Goal: Answer question/provide support

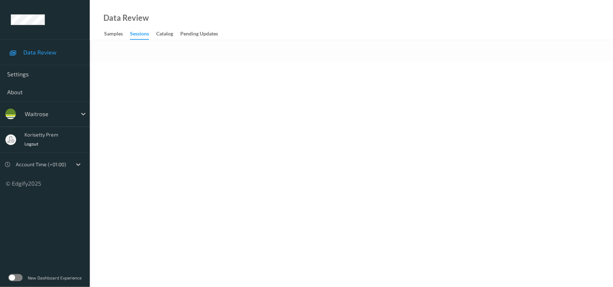
click at [312, 72] on body "Data Review Settings About waitrose korisetty prem Logout Account Time (+01:00)…" at bounding box center [306, 143] width 613 height 287
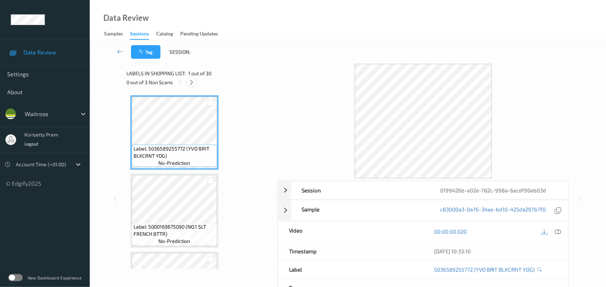
click at [192, 85] on icon at bounding box center [191, 82] width 6 height 6
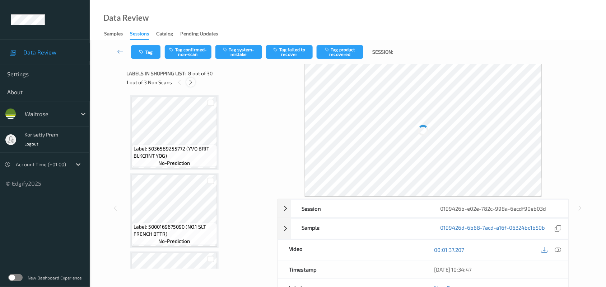
scroll to position [472, 0]
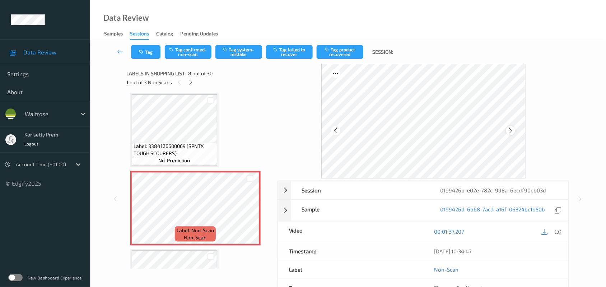
click at [507, 132] on icon at bounding box center [510, 131] width 6 height 6
click at [508, 132] on icon at bounding box center [510, 131] width 6 height 6
click at [509, 132] on icon at bounding box center [510, 131] width 6 height 6
click at [510, 132] on icon at bounding box center [510, 131] width 6 height 6
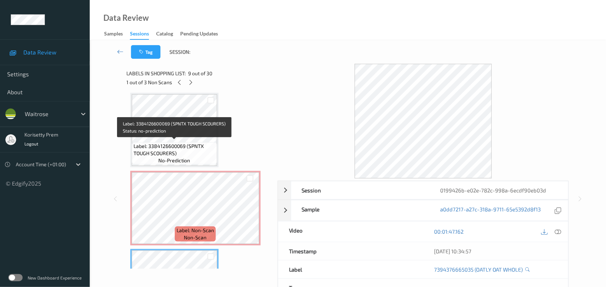
click at [169, 147] on span "Label: 3384126600069 (SPNTX TOUGH SCOURERS)" at bounding box center [174, 150] width 82 height 14
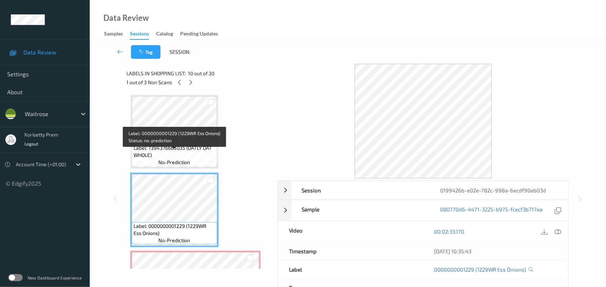
scroll to position [606, 0]
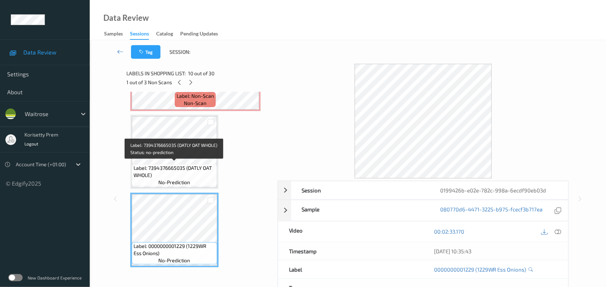
click at [177, 165] on span "Label: 7394376665035 (OATLY OAT WHOLE)" at bounding box center [174, 172] width 82 height 14
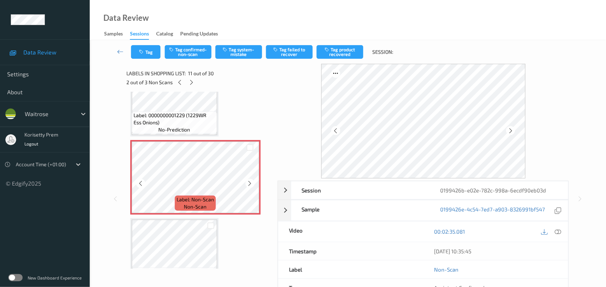
scroll to position [741, 0]
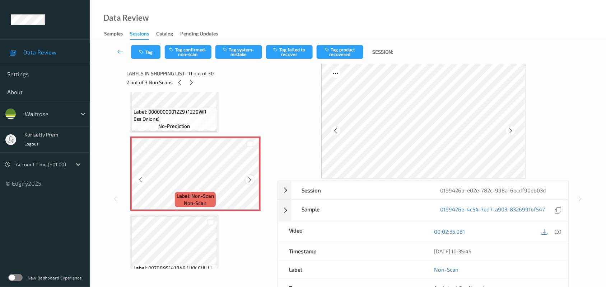
click at [250, 178] on icon at bounding box center [250, 180] width 6 height 6
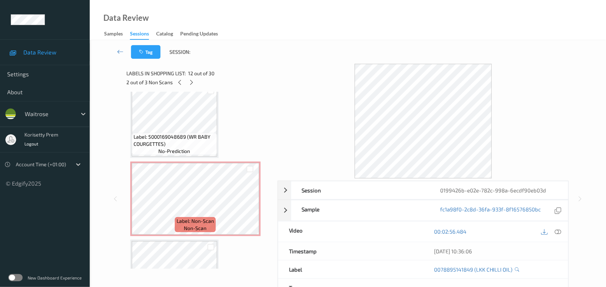
scroll to position [1773, 0]
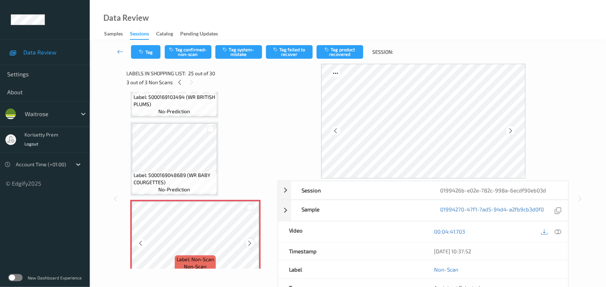
click at [249, 240] on icon at bounding box center [250, 243] width 6 height 6
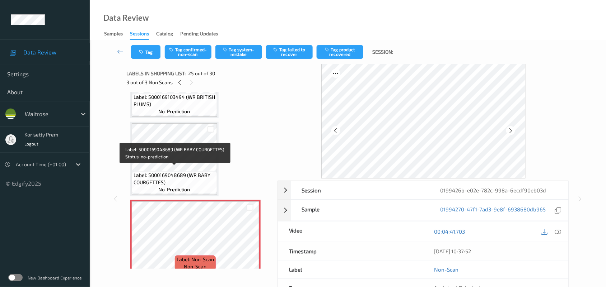
click at [173, 172] on span "Label: 5000169048689 (WR BABY COURGETTES)" at bounding box center [174, 179] width 82 height 14
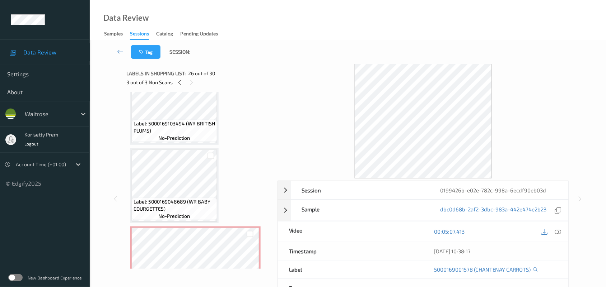
scroll to position [1728, 0]
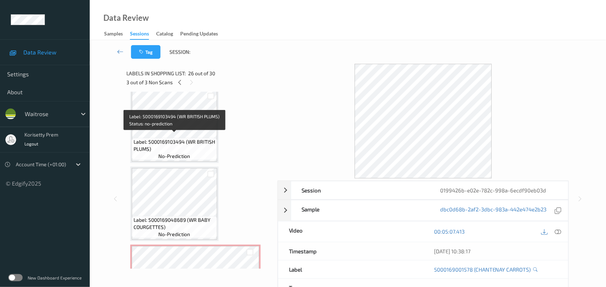
click at [163, 138] on div "Label: 5000169103494 (WR BRITISH PLUMS) no-prediction" at bounding box center [174, 149] width 85 height 22
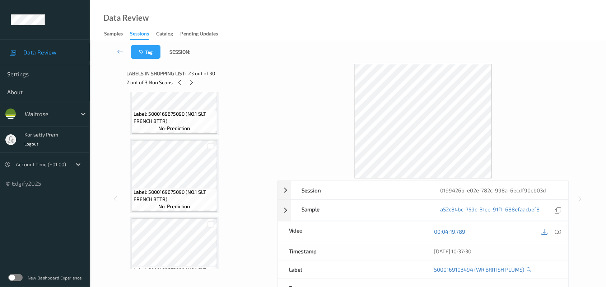
scroll to position [248, 0]
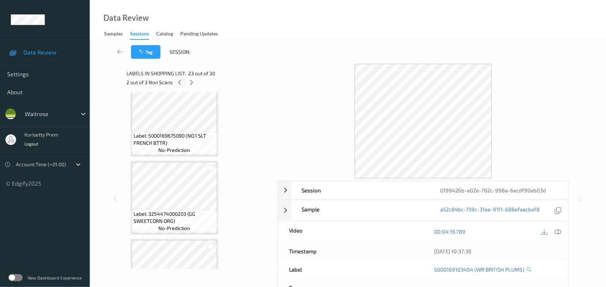
click at [182, 83] on icon at bounding box center [180, 82] width 6 height 6
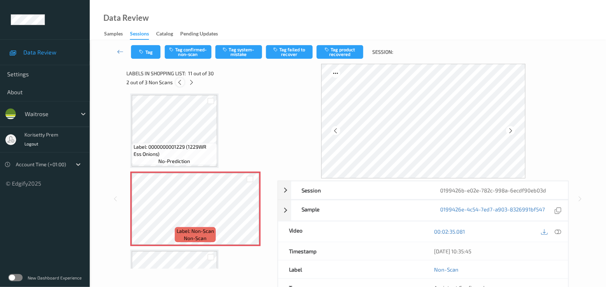
click at [182, 83] on icon at bounding box center [180, 82] width 6 height 6
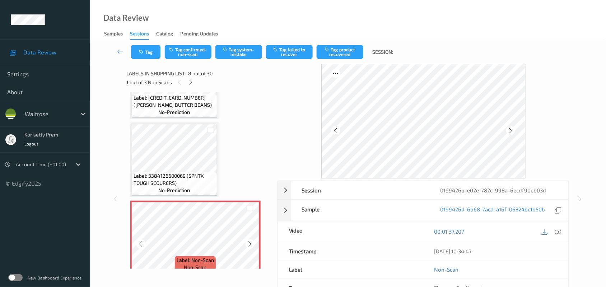
scroll to position [427, 0]
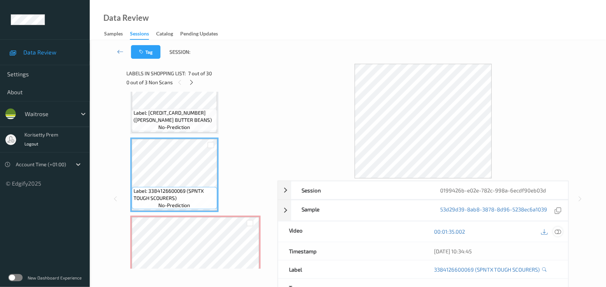
click at [559, 234] on icon at bounding box center [558, 232] width 6 height 6
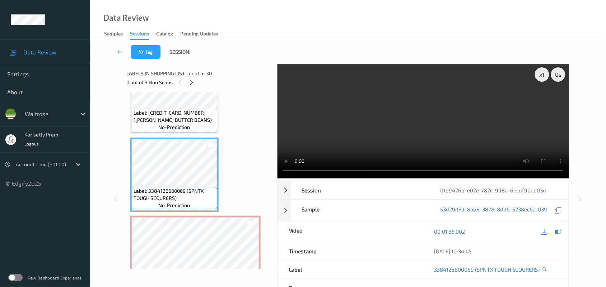
click at [404, 121] on video at bounding box center [423, 121] width 292 height 115
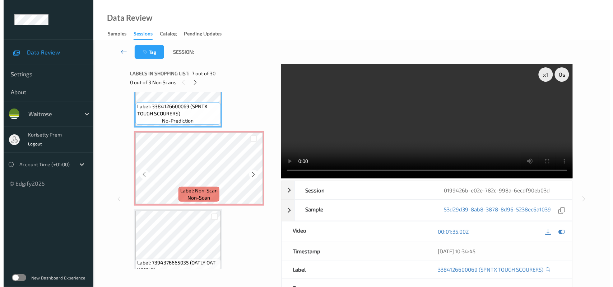
scroll to position [517, 0]
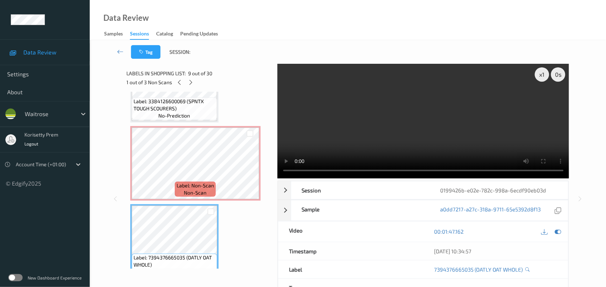
click at [433, 136] on video at bounding box center [423, 121] width 292 height 115
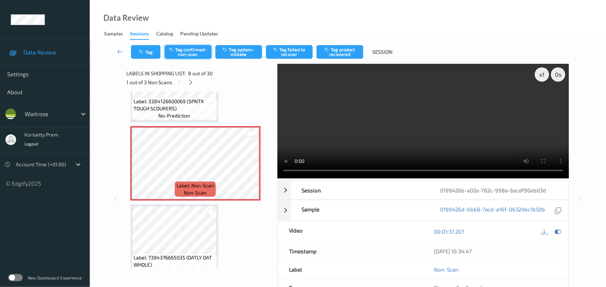
click at [180, 51] on button "Tag confirmed-non-scan" at bounding box center [188, 52] width 47 height 14
click at [194, 53] on button "Untag confirmed-non-scan" at bounding box center [188, 52] width 47 height 14
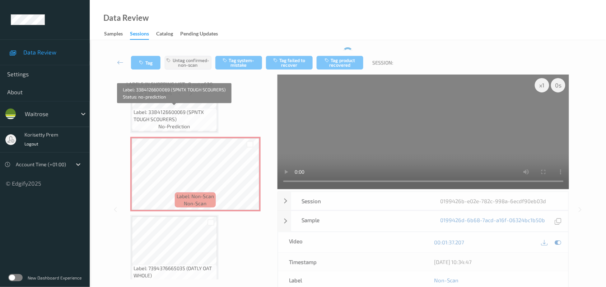
click at [178, 115] on div "Label: 3384126600069 (SPNTX TOUGH SCOURERS) no-prediction" at bounding box center [174, 119] width 85 height 22
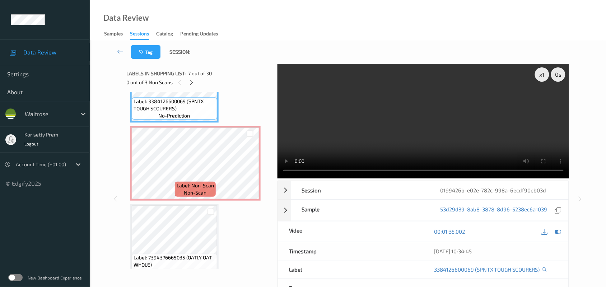
click at [343, 125] on video at bounding box center [423, 121] width 292 height 115
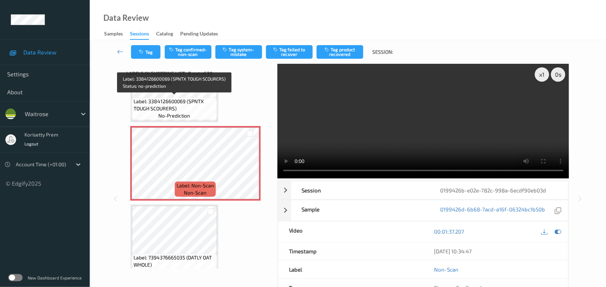
click at [176, 103] on span "Label: 3384126600069 (SPNTX TOUGH SCOURERS)" at bounding box center [174, 105] width 82 height 14
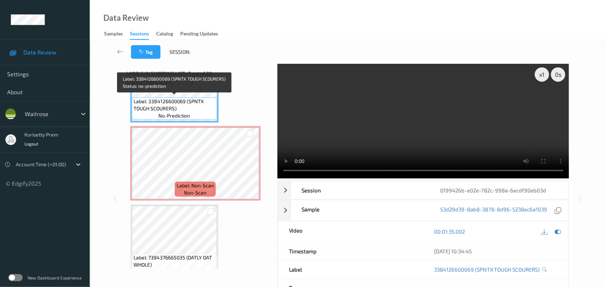
click at [405, 126] on video at bounding box center [423, 121] width 292 height 115
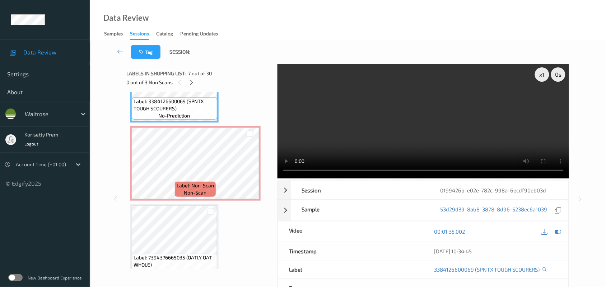
click at [405, 126] on video at bounding box center [423, 121] width 292 height 115
click at [351, 119] on video at bounding box center [423, 121] width 292 height 115
click at [364, 115] on video at bounding box center [423, 121] width 292 height 115
click at [337, 108] on video at bounding box center [423, 121] width 292 height 115
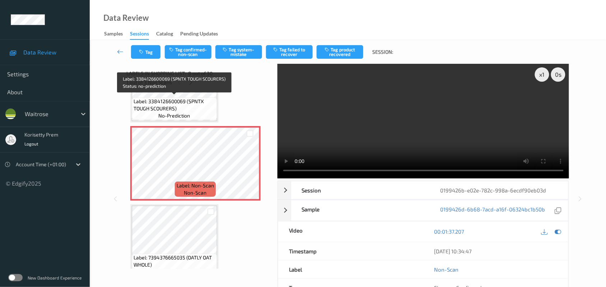
click at [172, 100] on span "Label: 3384126600069 (SPNTX TOUGH SCOURERS)" at bounding box center [174, 105] width 82 height 14
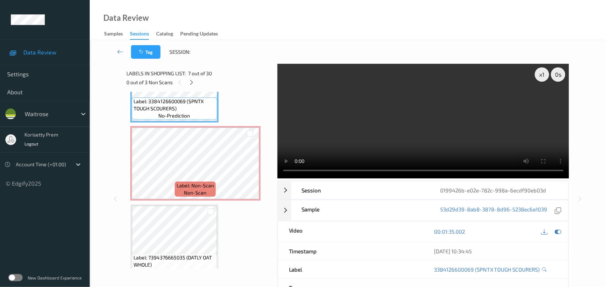
click at [432, 136] on video at bounding box center [423, 121] width 292 height 115
click at [392, 139] on video at bounding box center [423, 121] width 292 height 115
click at [401, 112] on video at bounding box center [423, 121] width 292 height 115
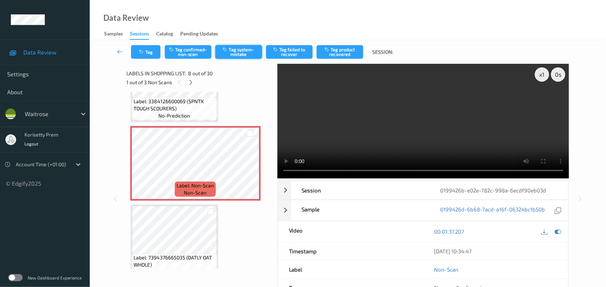
click at [238, 49] on button "Tag system-mistake" at bounding box center [238, 52] width 47 height 14
click at [147, 45] on button "Tag" at bounding box center [145, 52] width 29 height 14
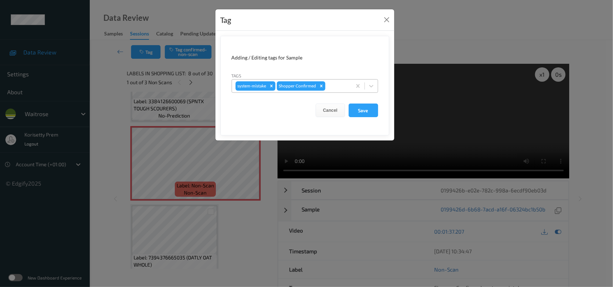
click at [341, 86] on div at bounding box center [337, 86] width 21 height 9
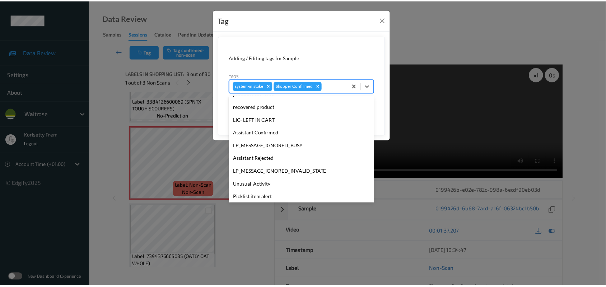
scroll to position [179, 0]
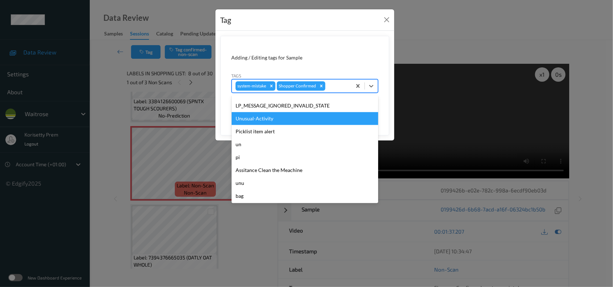
click at [257, 121] on div "Unusual-Activity" at bounding box center [304, 118] width 146 height 13
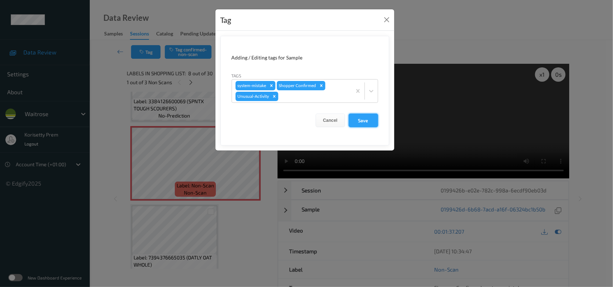
click at [364, 120] on button "Save" at bounding box center [362, 121] width 29 height 14
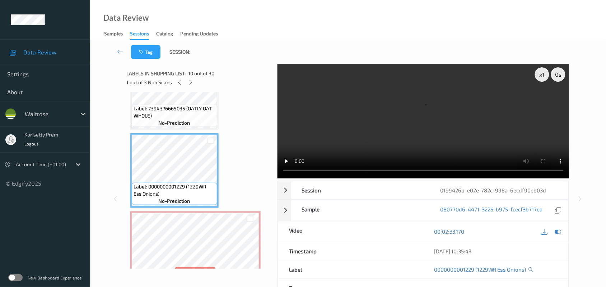
scroll to position [651, 0]
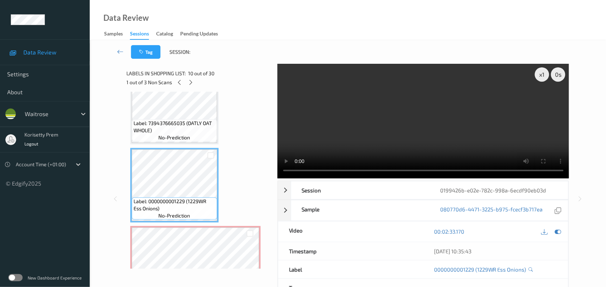
click at [172, 139] on span "no-prediction" at bounding box center [175, 137] width 32 height 7
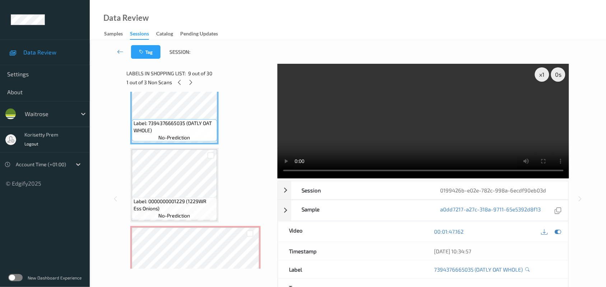
click at [400, 147] on video at bounding box center [423, 121] width 292 height 115
click at [388, 126] on video at bounding box center [423, 121] width 292 height 115
click at [378, 90] on video at bounding box center [423, 121] width 292 height 115
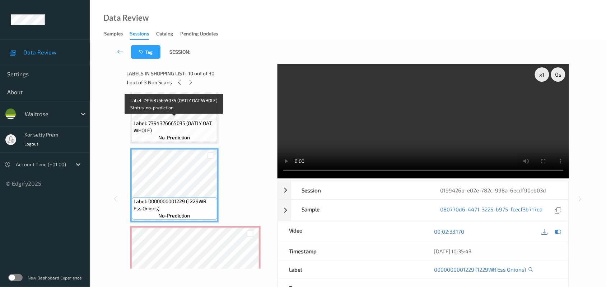
click at [152, 121] on span "Label: 7394376665035 (OATLY OAT WHOLE)" at bounding box center [174, 127] width 82 height 14
click at [161, 121] on span "Label: 7394376665035 (OATLY OAT WHOLE)" at bounding box center [174, 127] width 82 height 14
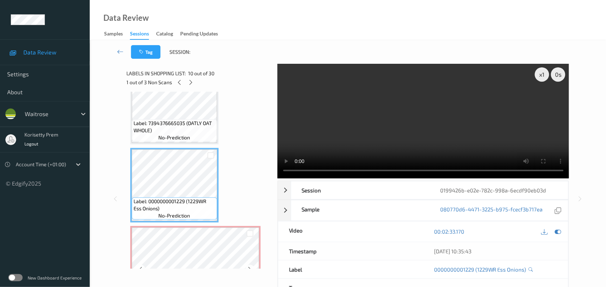
click at [200, 226] on div "Label: Non-Scan non-scan" at bounding box center [195, 263] width 130 height 75
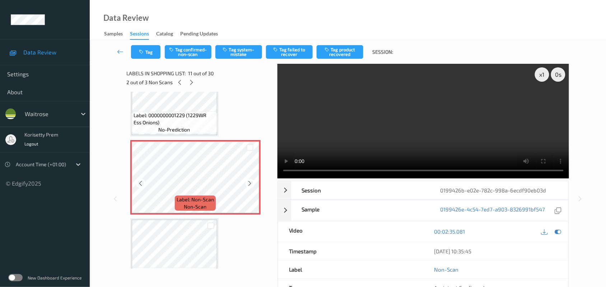
scroll to position [741, 0]
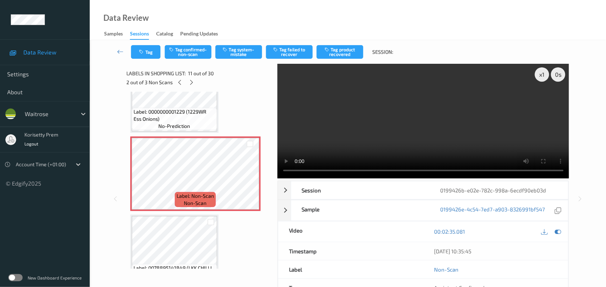
click at [399, 123] on video at bounding box center [423, 121] width 292 height 115
click at [236, 48] on button "Tag system-mistake" at bounding box center [238, 52] width 47 height 14
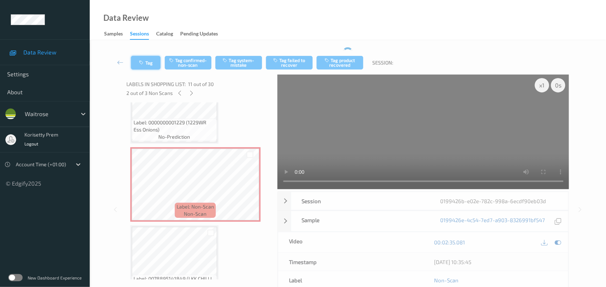
click at [142, 62] on icon "button" at bounding box center [142, 62] width 6 height 5
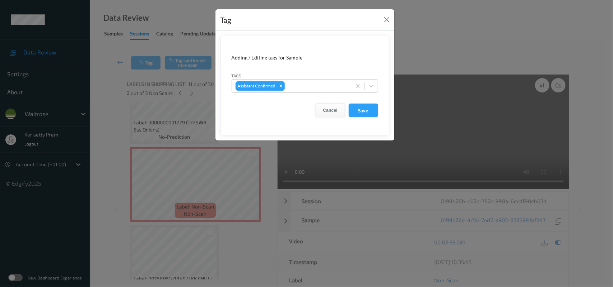
click at [337, 108] on button "Cancel" at bounding box center [329, 111] width 29 height 14
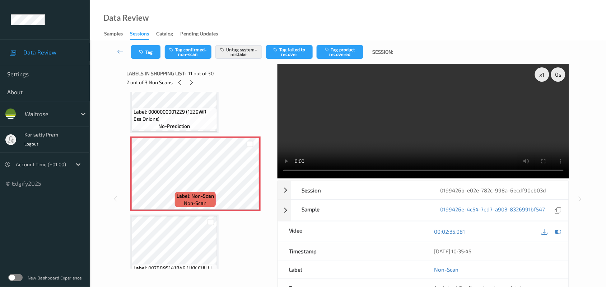
click at [385, 115] on video at bounding box center [423, 121] width 292 height 115
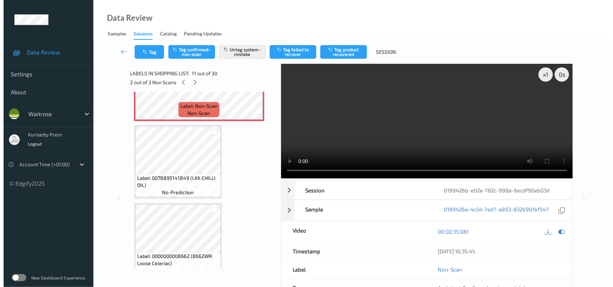
scroll to position [831, 0]
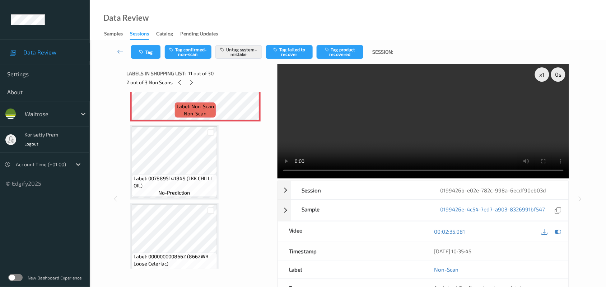
click at [383, 123] on video at bounding box center [423, 121] width 292 height 115
click at [152, 53] on button "Tag" at bounding box center [145, 52] width 29 height 14
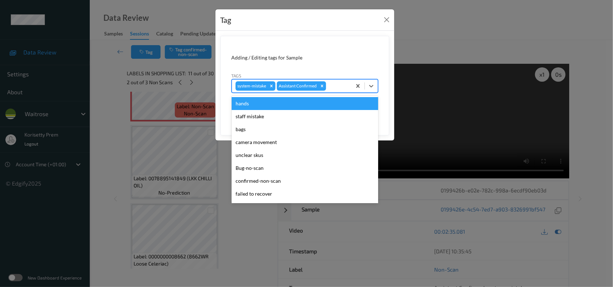
click at [350, 83] on div "system-mistake Assistant Confirmed" at bounding box center [291, 86] width 119 height 12
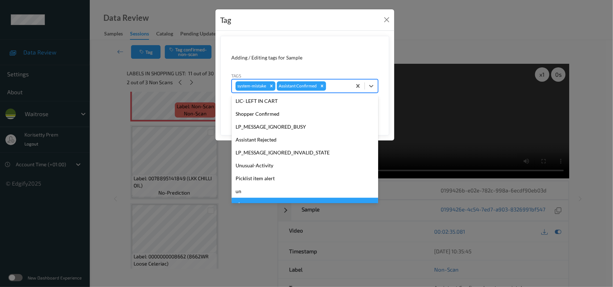
scroll to position [179, 0]
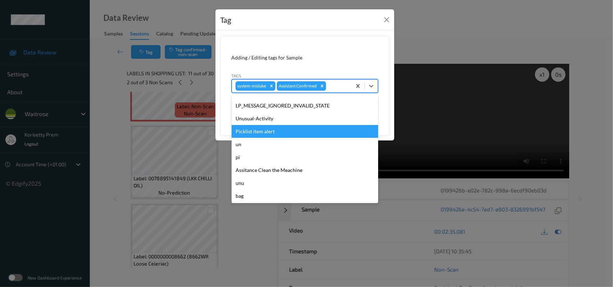
click at [263, 133] on div "Picklist item alert" at bounding box center [304, 131] width 146 height 13
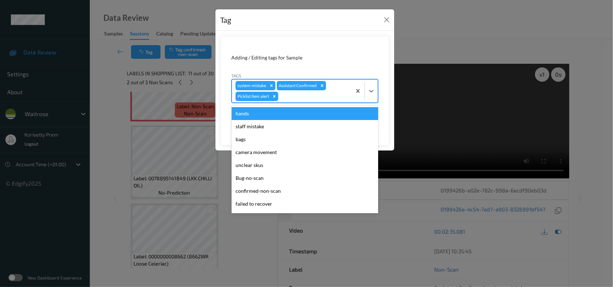
click at [288, 96] on div at bounding box center [314, 96] width 68 height 9
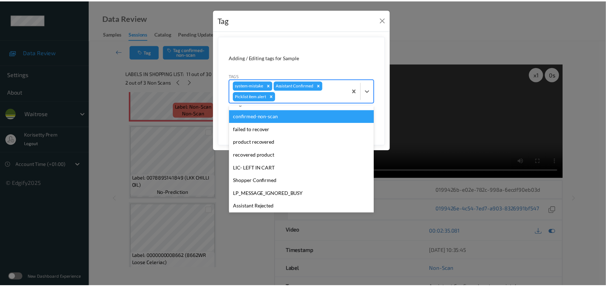
scroll to position [166, 0]
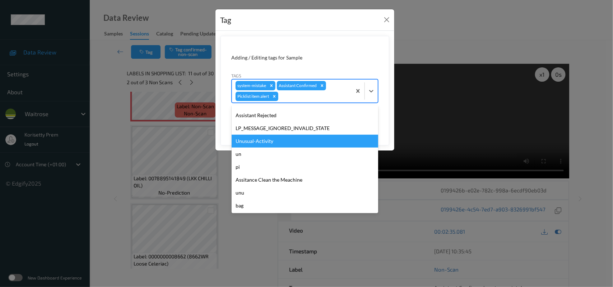
click at [255, 138] on div "Unusual-Activity" at bounding box center [304, 141] width 146 height 13
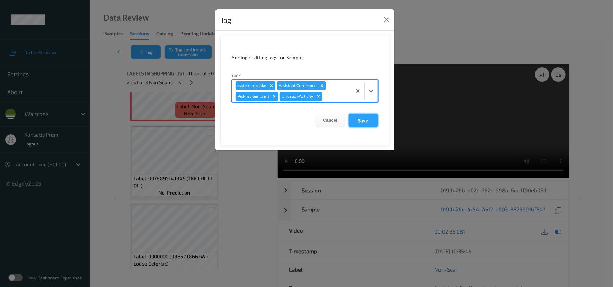
click at [361, 120] on button "Save" at bounding box center [362, 121] width 29 height 14
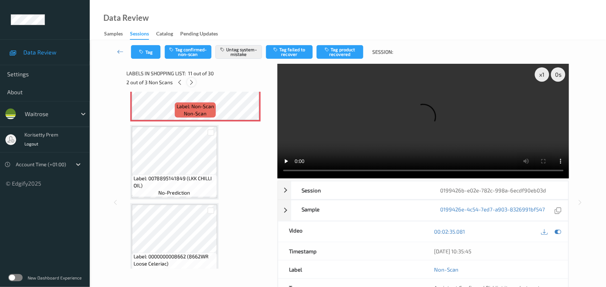
click at [191, 81] on icon at bounding box center [191, 82] width 6 height 6
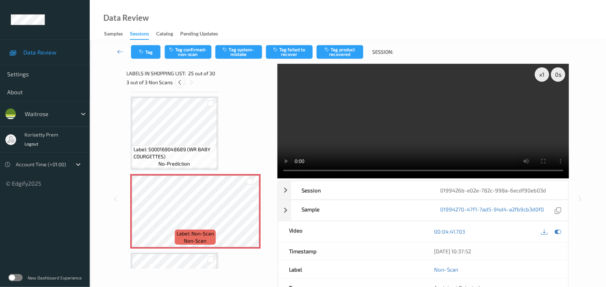
click at [181, 85] on icon at bounding box center [180, 82] width 6 height 6
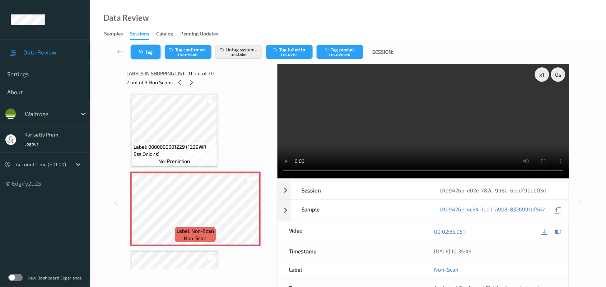
click at [151, 50] on button "Tag" at bounding box center [145, 52] width 29 height 14
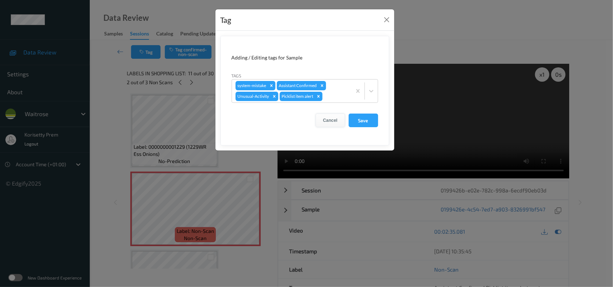
click at [328, 121] on button "Cancel" at bounding box center [329, 121] width 29 height 14
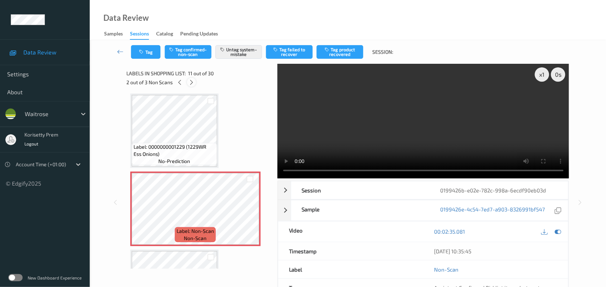
click at [191, 79] on icon at bounding box center [191, 82] width 6 height 6
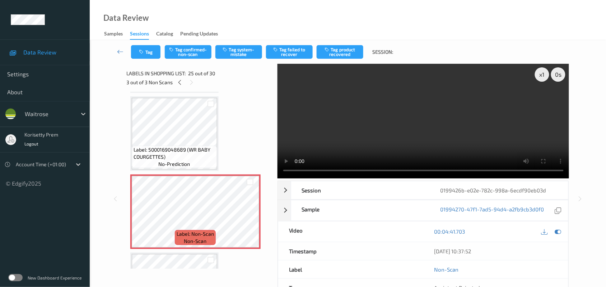
scroll to position [1799, 0]
click at [248, 213] on div at bounding box center [249, 217] width 9 height 9
click at [249, 213] on div at bounding box center [249, 217] width 9 height 9
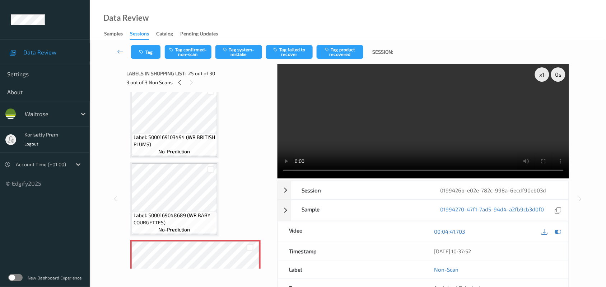
scroll to position [1709, 0]
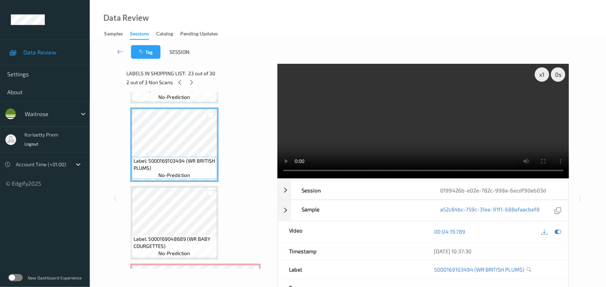
click at [420, 111] on video at bounding box center [423, 121] width 292 height 115
click at [431, 126] on video at bounding box center [423, 121] width 292 height 115
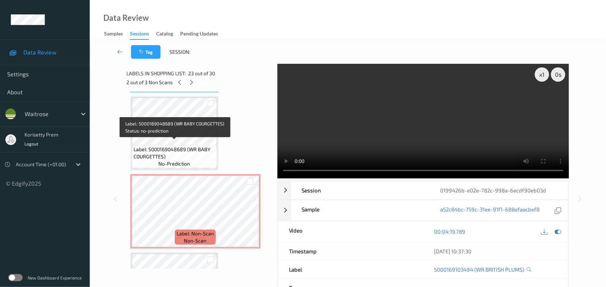
scroll to position [1754, 0]
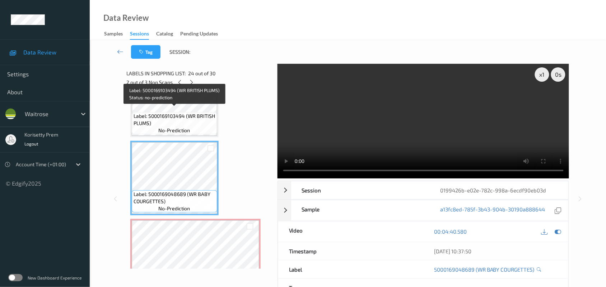
click at [178, 122] on span "Label: 5000169103494 (WR BRITISH PLUMS)" at bounding box center [174, 120] width 82 height 14
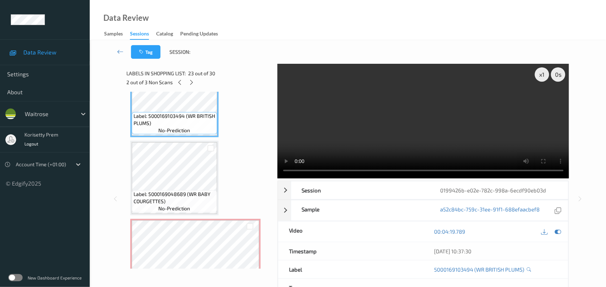
click at [419, 117] on video at bounding box center [423, 121] width 292 height 115
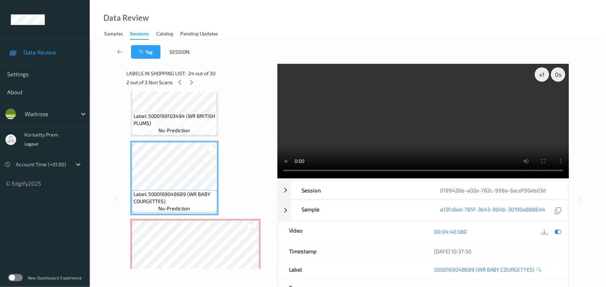
click at [395, 107] on video at bounding box center [423, 121] width 292 height 115
click at [411, 117] on video at bounding box center [423, 121] width 292 height 115
click at [342, 143] on video at bounding box center [423, 121] width 292 height 115
click at [390, 125] on video at bounding box center [423, 121] width 292 height 115
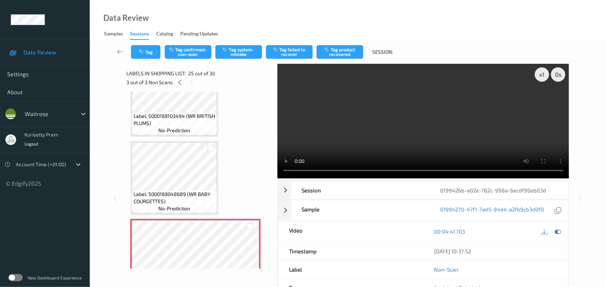
click at [358, 128] on video at bounding box center [423, 121] width 292 height 115
click at [356, 128] on video at bounding box center [423, 121] width 292 height 115
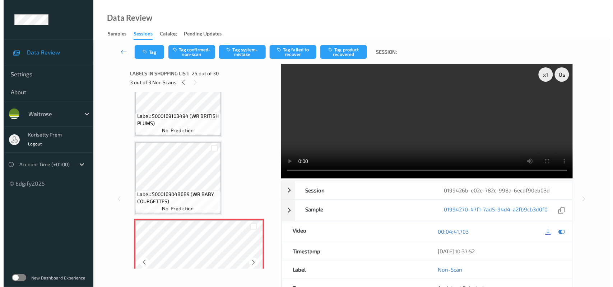
scroll to position [1799, 0]
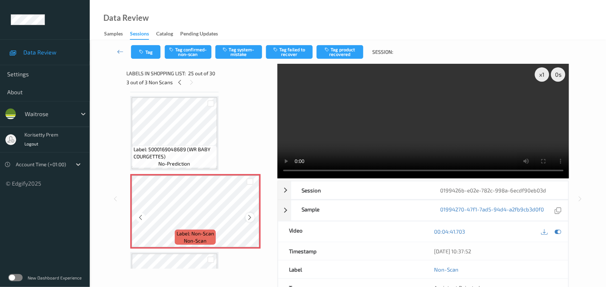
click at [250, 215] on icon at bounding box center [250, 218] width 6 height 6
click at [234, 48] on button "Tag system-mistake" at bounding box center [238, 52] width 47 height 14
click at [144, 53] on icon "button" at bounding box center [142, 52] width 6 height 5
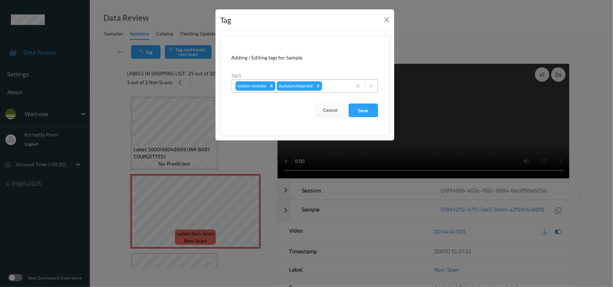
click at [336, 85] on div at bounding box center [335, 86] width 24 height 9
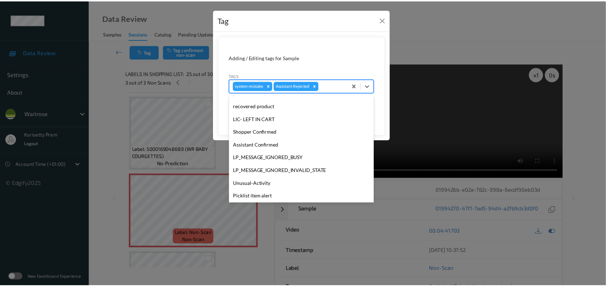
scroll to position [179, 0]
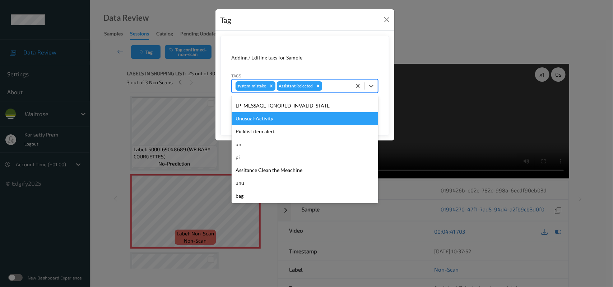
click at [292, 118] on div "Unusual-Activity" at bounding box center [304, 118] width 146 height 13
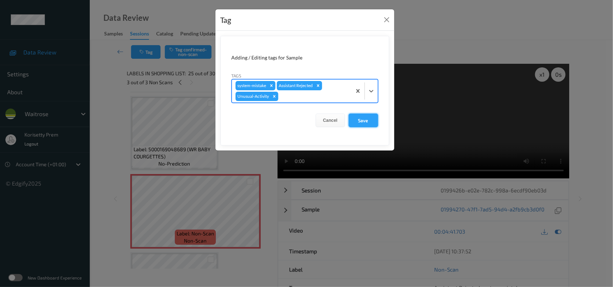
click at [362, 118] on button "Save" at bounding box center [362, 121] width 29 height 14
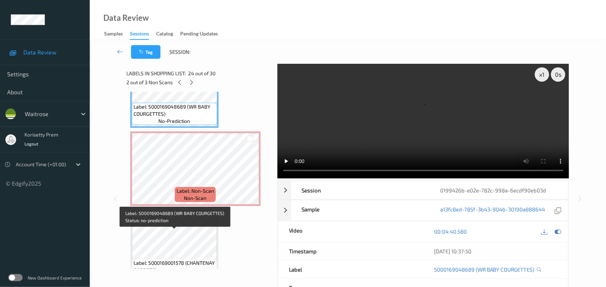
scroll to position [1843, 0]
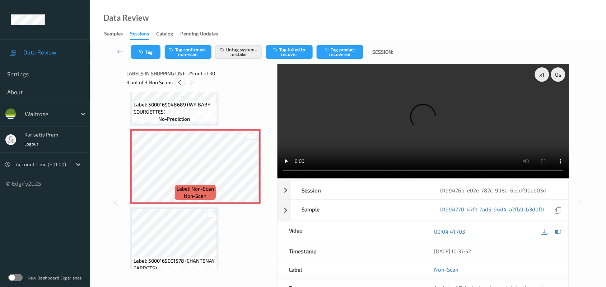
click at [176, 81] on div at bounding box center [179, 82] width 9 height 9
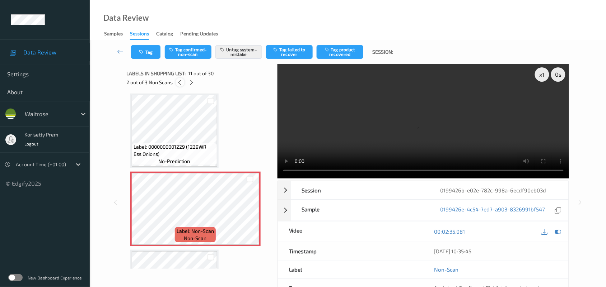
click at [176, 81] on div at bounding box center [179, 82] width 9 height 9
